Goal: Transaction & Acquisition: Purchase product/service

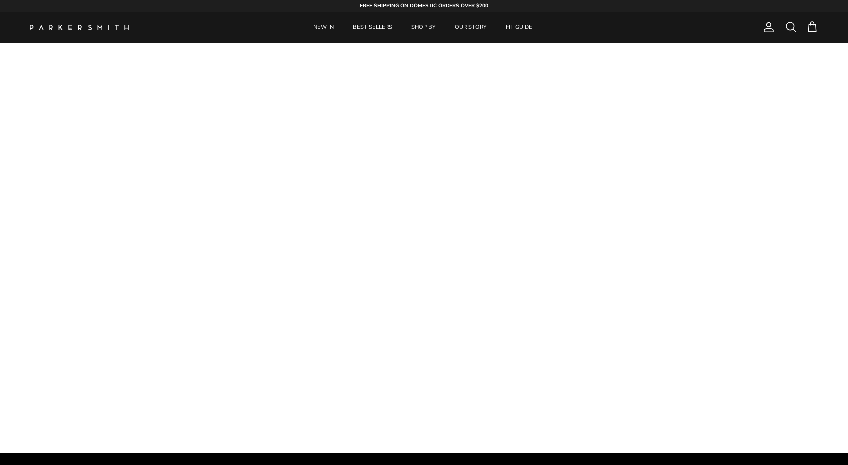
click at [787, 31] on span at bounding box center [790, 27] width 12 height 12
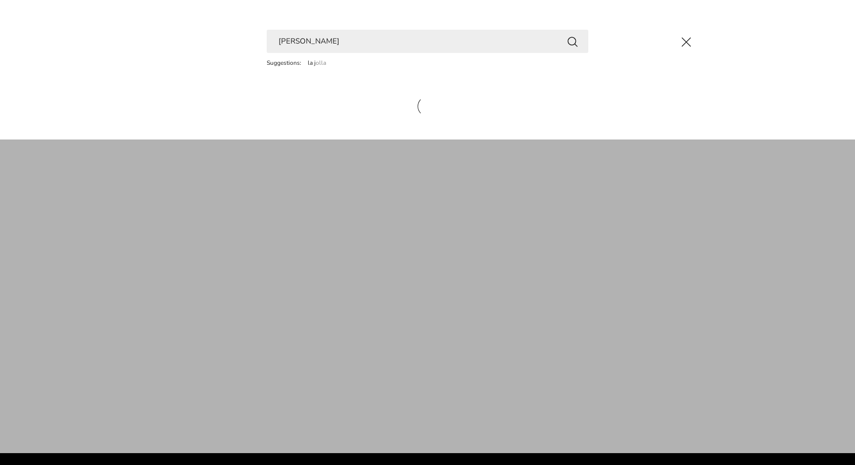
type input "la Jolla"
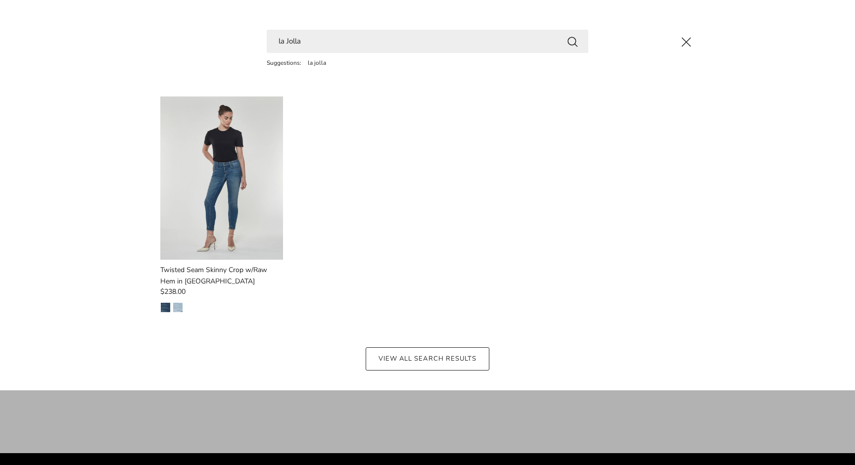
click at [312, 40] on input "la Jolla" at bounding box center [428, 41] width 322 height 23
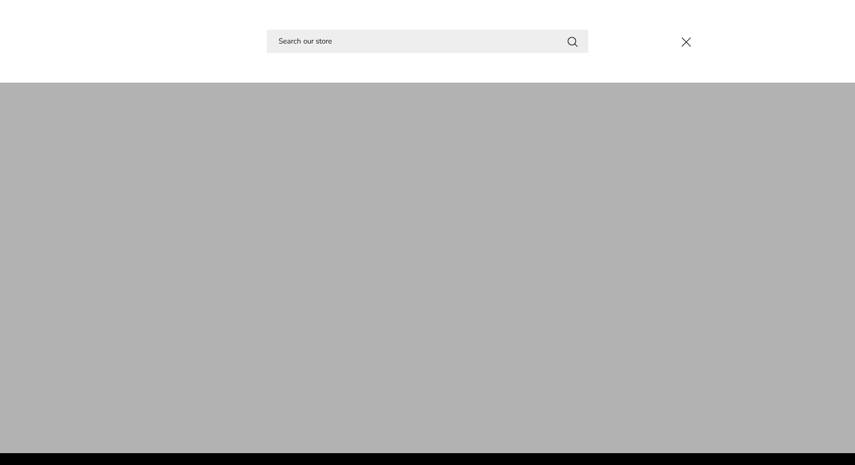
click at [685, 40] on button "Close" at bounding box center [686, 42] width 27 height 27
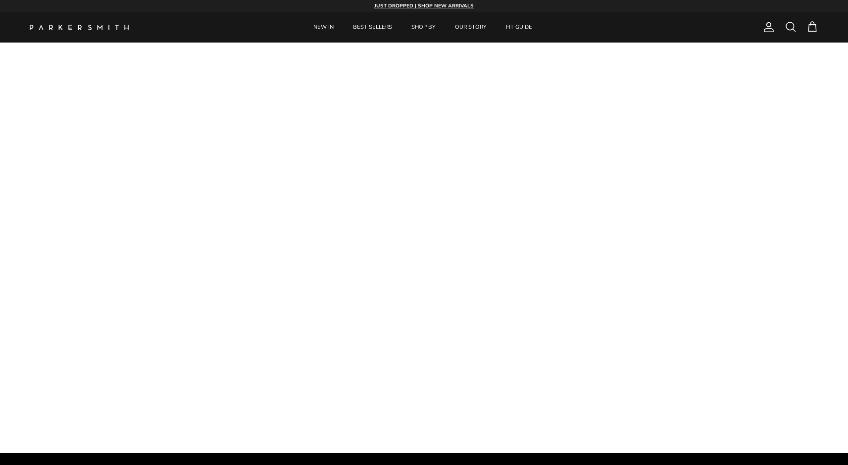
click at [794, 30] on span at bounding box center [790, 27] width 12 height 12
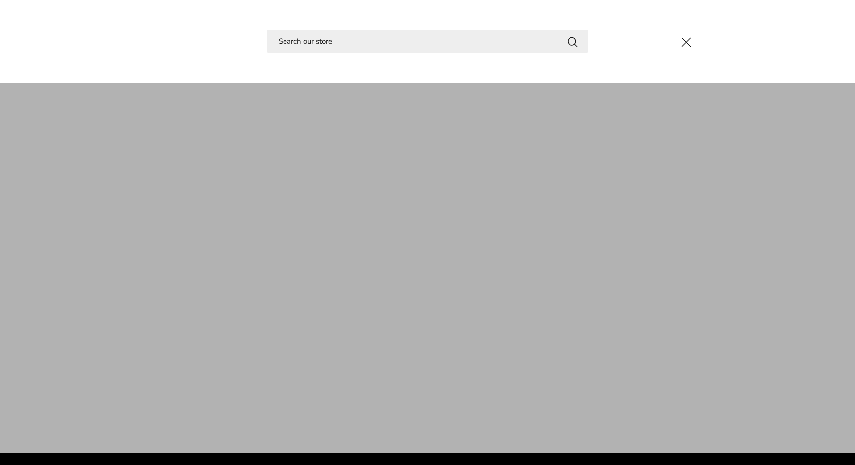
click at [413, 33] on input "Search" at bounding box center [428, 41] width 322 height 23
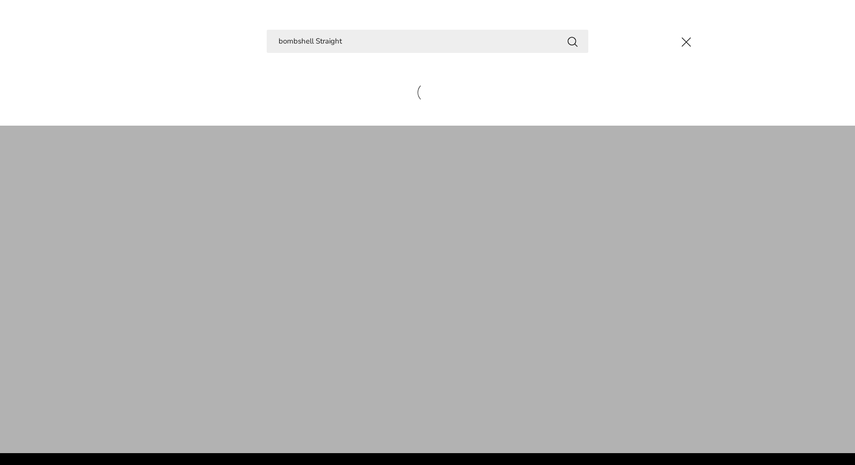
type input "bombshell Straight"
click at [573, 41] on button "Search" at bounding box center [573, 41] width 12 height 12
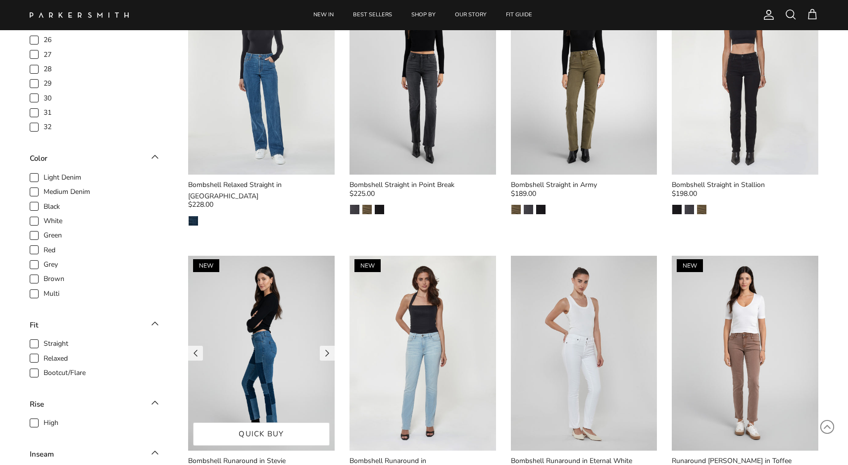
scroll to position [109, 0]
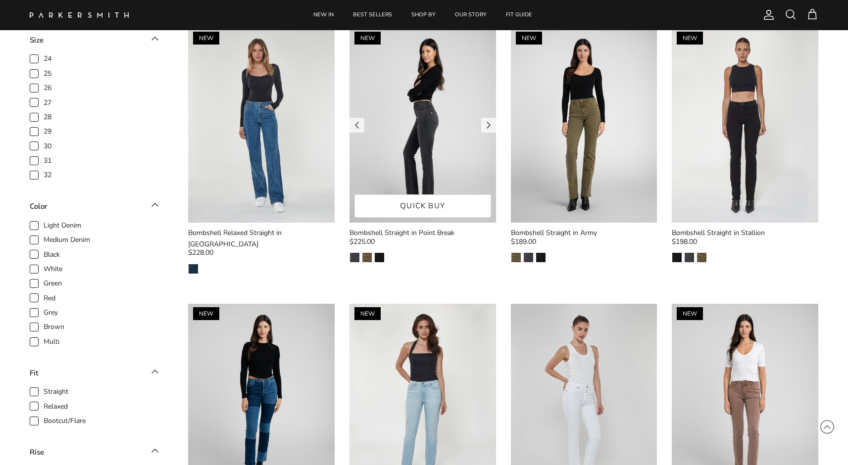
click at [404, 158] on img at bounding box center [422, 125] width 146 height 195
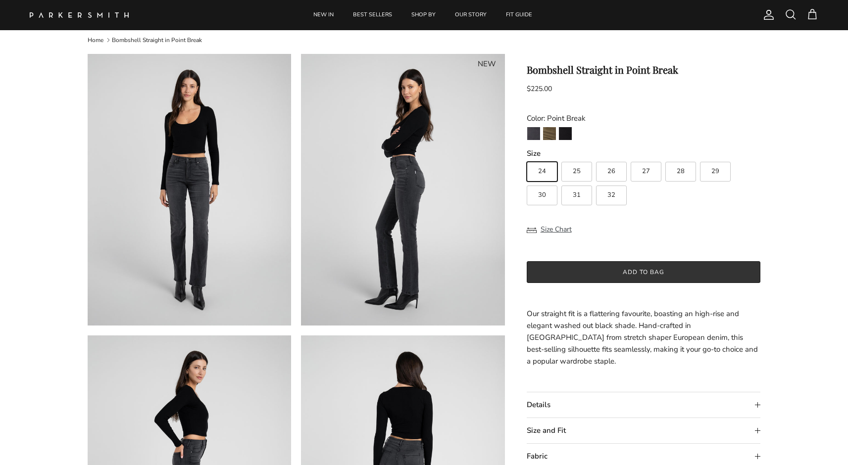
scroll to position [25, 0]
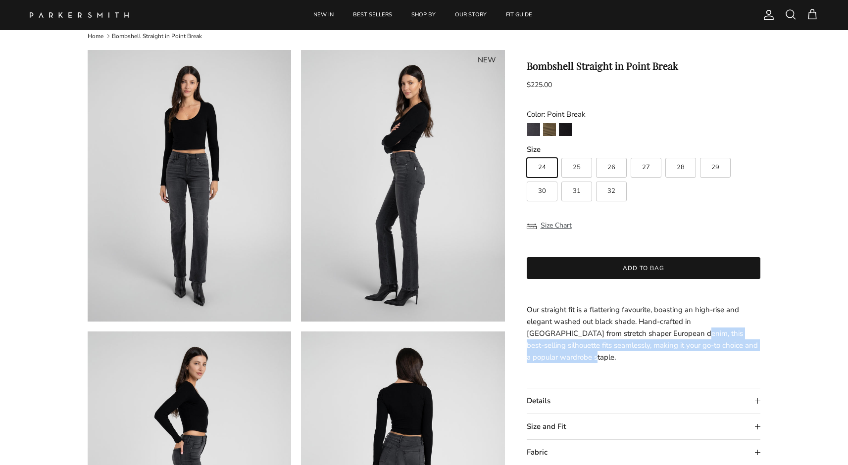
drag, startPoint x: 633, startPoint y: 333, endPoint x: 636, endPoint y: 354, distance: 21.4
click at [636, 354] on p "Our straight fit is a flattering favourite, boasting an high-rise and elegant w…" at bounding box center [644, 333] width 234 height 59
copy span "this best-selling silhouette fits seamlessly, making it your go-to choice and a…"
